Goal: Transaction & Acquisition: Purchase product/service

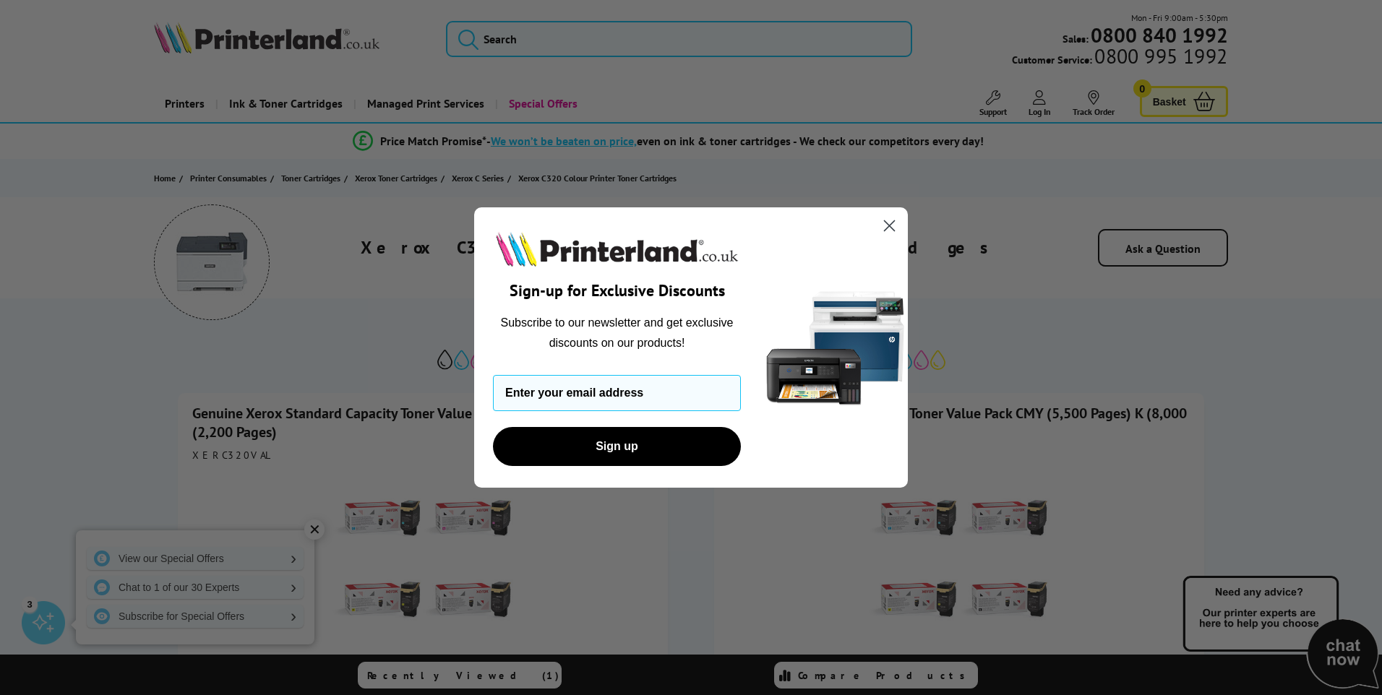
click at [880, 220] on circle "Close dialog" at bounding box center [889, 226] width 24 height 24
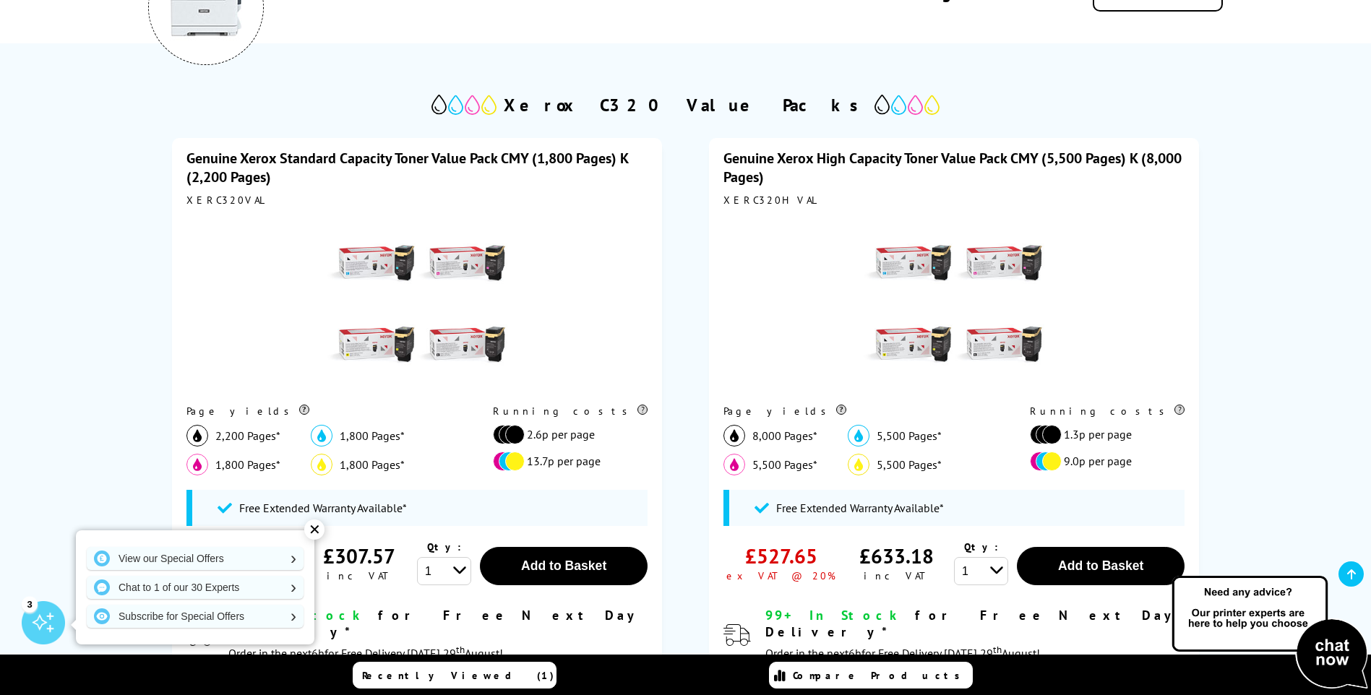
scroll to position [289, 0]
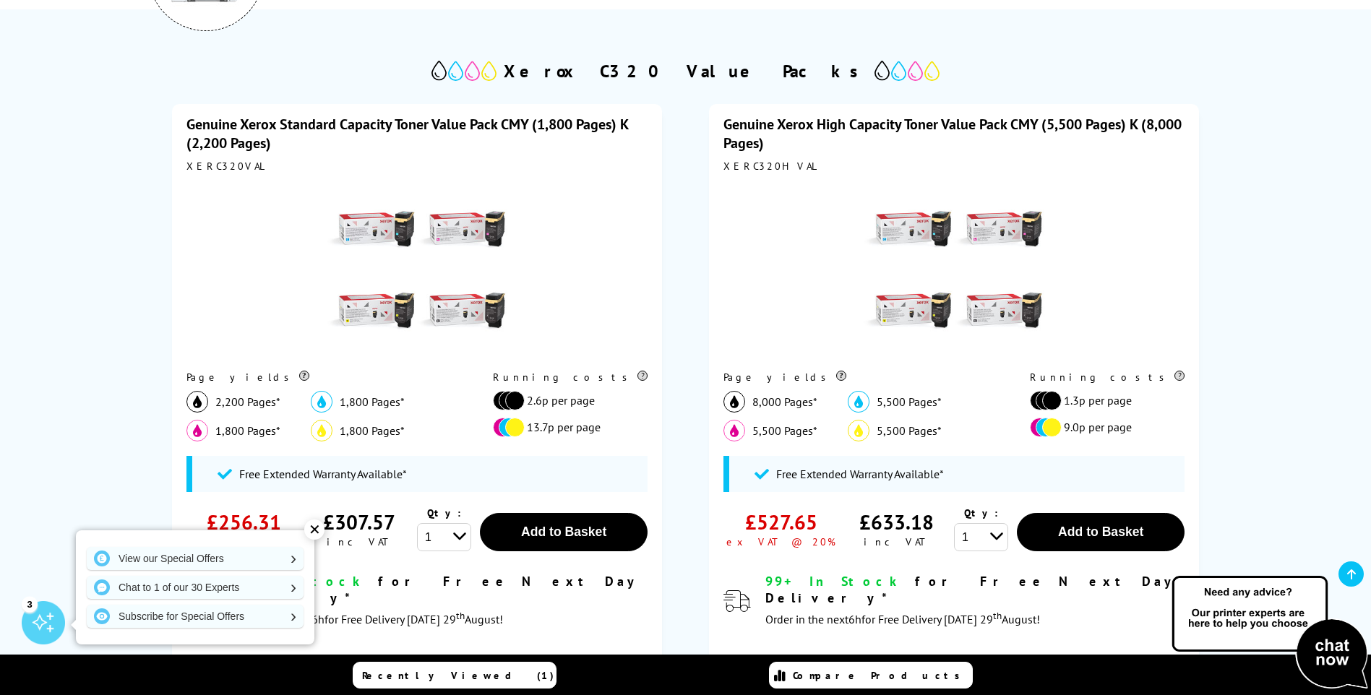
click at [956, 128] on link "Genuine Xerox High Capacity Toner Value Pack CMY (5,500 Pages) K (8,000 Pages)" at bounding box center [953, 134] width 458 height 38
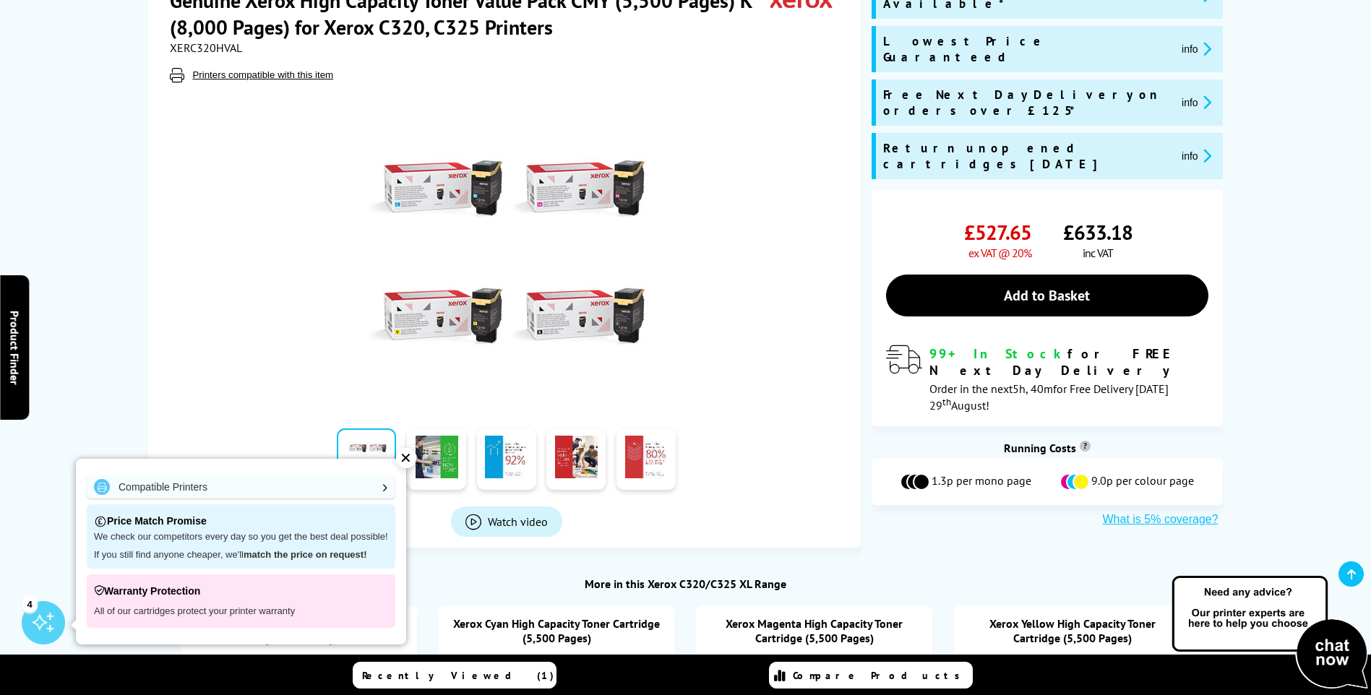
scroll to position [217, 0]
